Goal: Find specific page/section: Find specific page/section

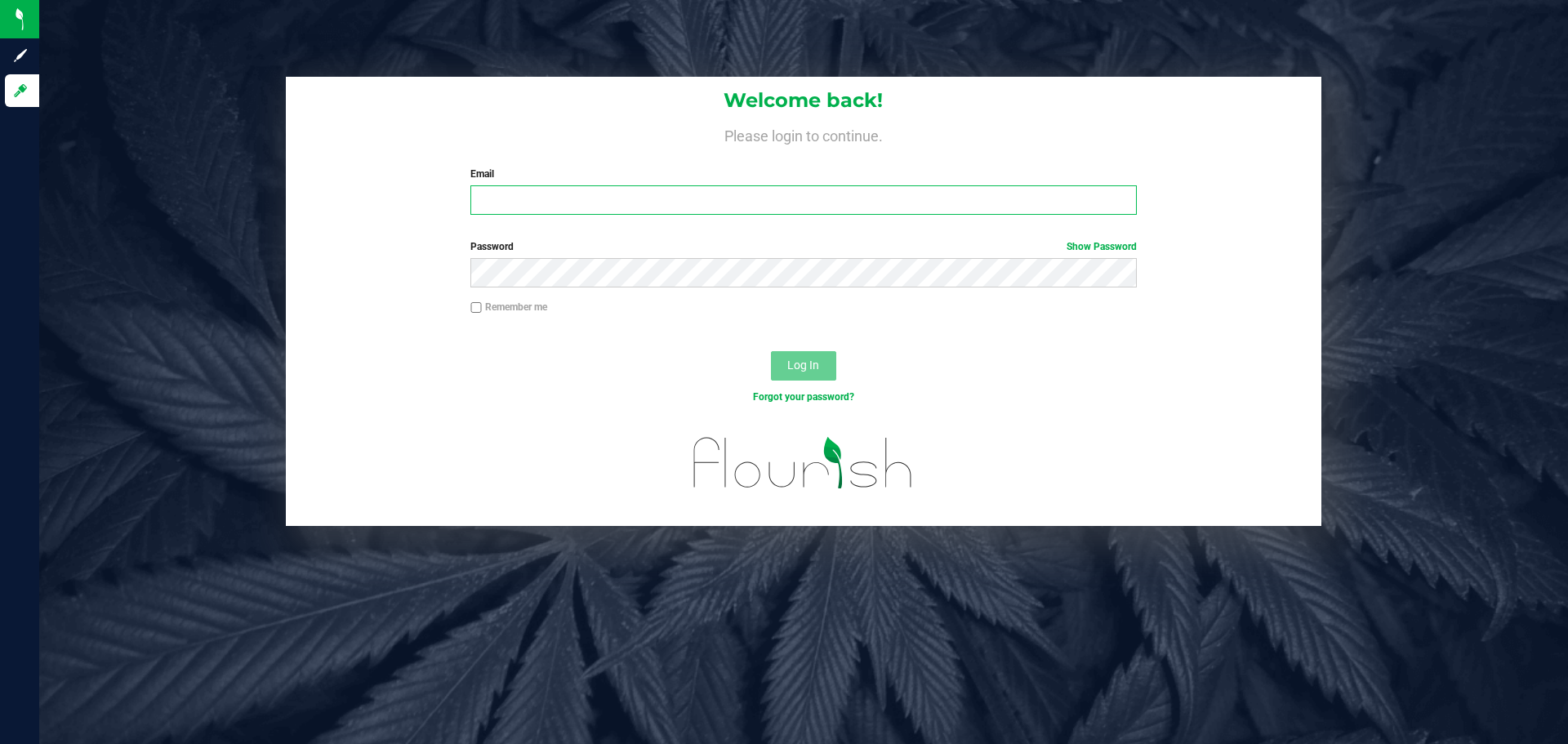
click at [512, 200] on input "Email" at bounding box center [803, 199] width 666 height 29
type input "[EMAIL_ADDRESS][DOMAIN_NAME]"
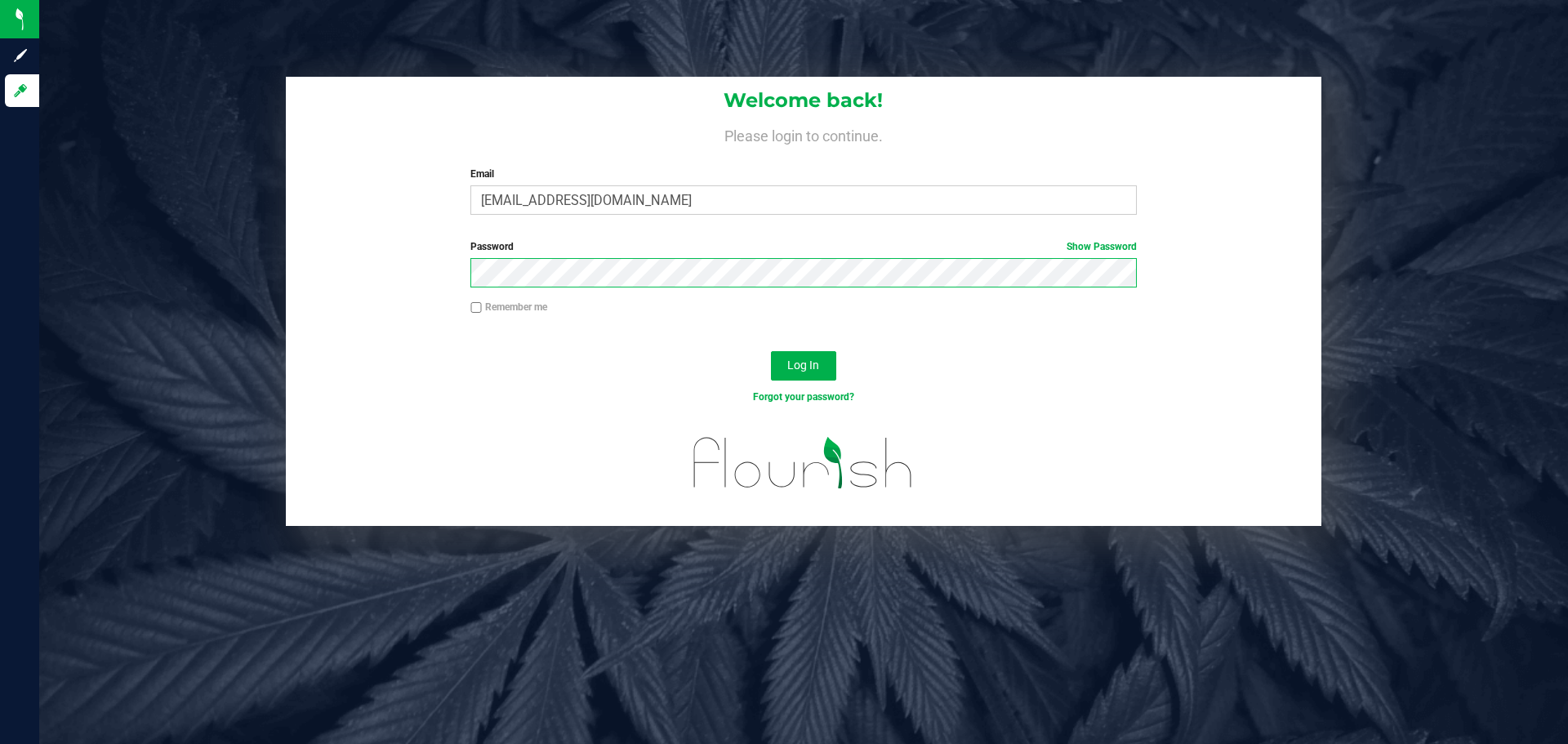
click at [771, 351] on button "Log In" at bounding box center [804, 365] width 65 height 29
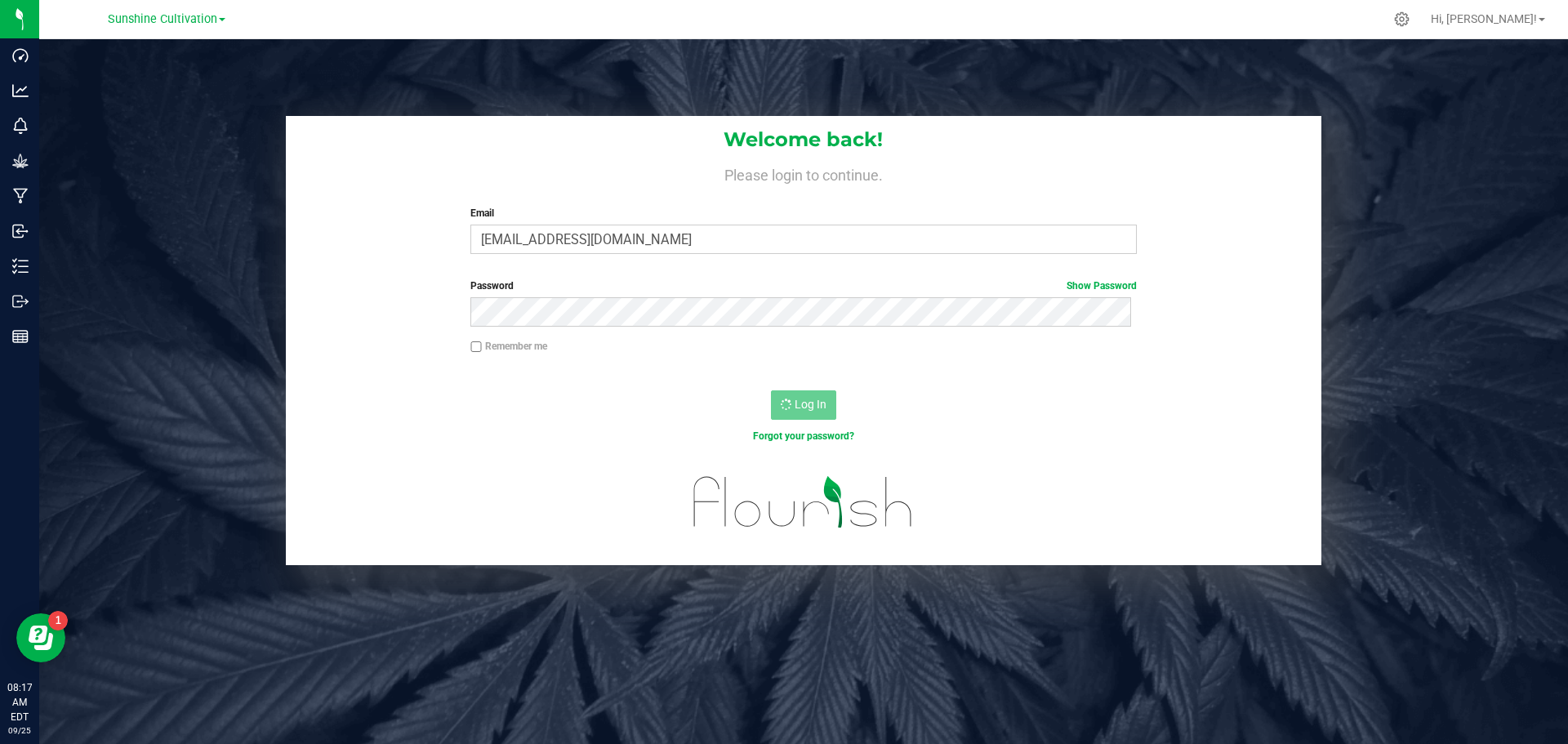
drag, startPoint x: 62, startPoint y: 275, endPoint x: 265, endPoint y: 138, distance: 244.9
click at [265, 138] on div "Welcome back! Please login to continue. Email aedmondson@liveparallel.com Requi…" at bounding box center [803, 341] width 1553 height 449
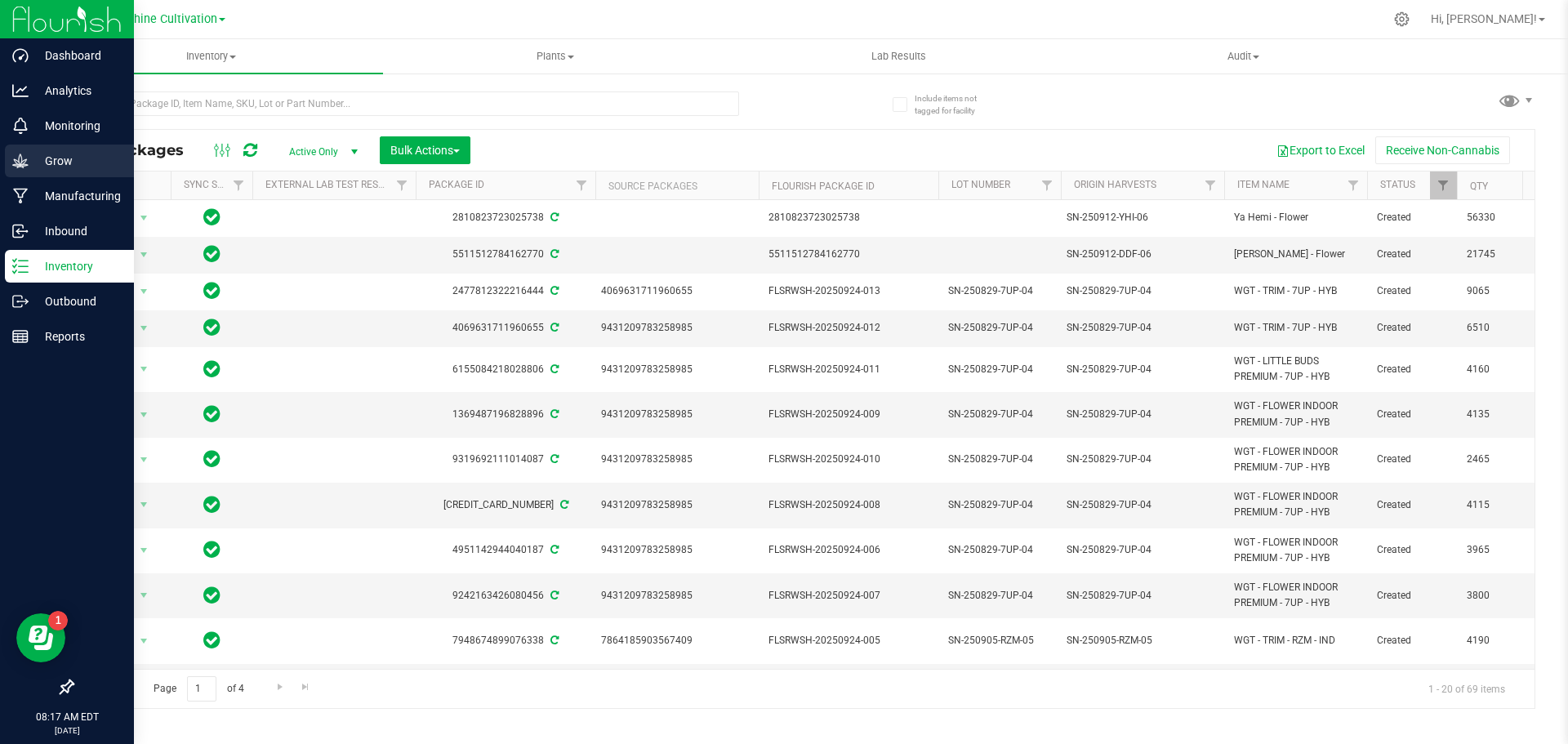
click at [24, 153] on icon at bounding box center [21, 161] width 17 height 17
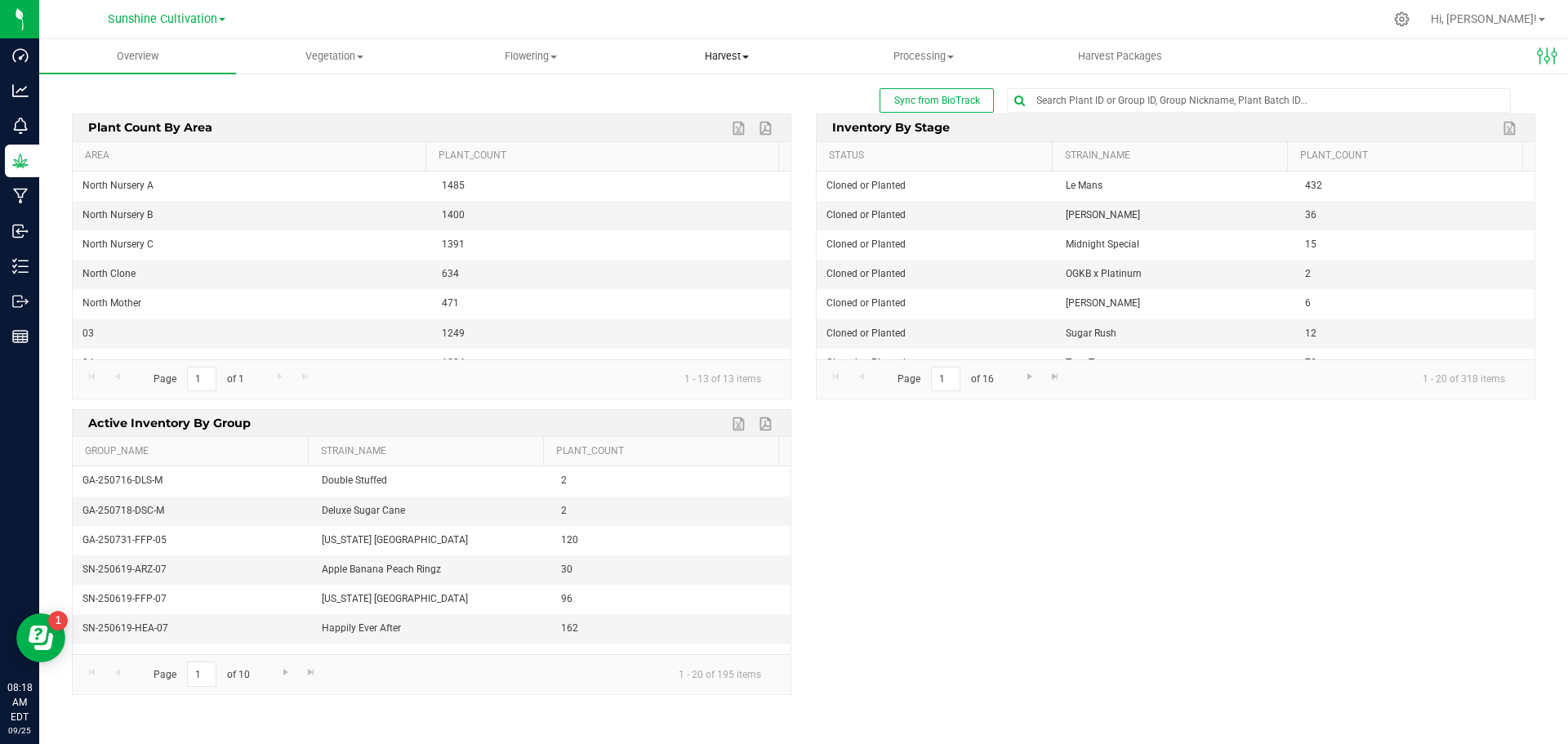
click at [702, 47] on uib-tab-heading "Harvest Harvests Harvested plants" at bounding box center [727, 56] width 195 height 33
click at [693, 97] on span "Harvests" at bounding box center [674, 98] width 90 height 14
